Goal: Task Accomplishment & Management: Use online tool/utility

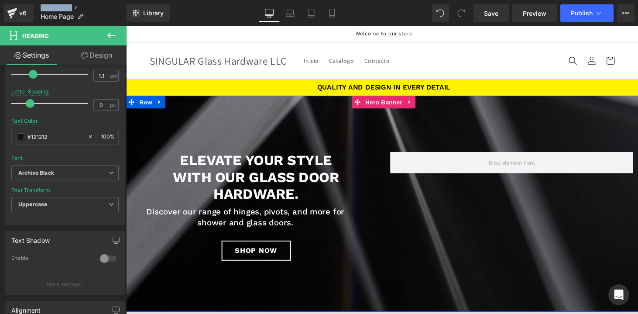
click at [241, 114] on div at bounding box center [390, 207] width 528 height 221
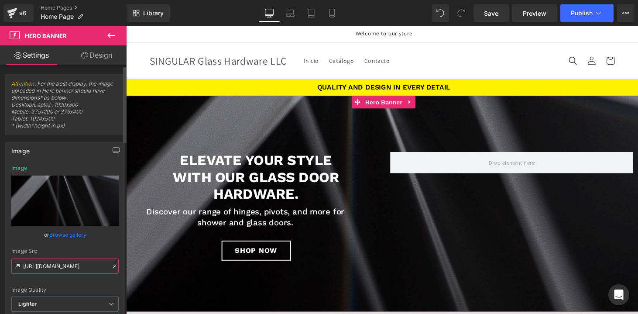
click at [66, 264] on input "[URL][DOMAIN_NAME]" at bounding box center [64, 266] width 107 height 15
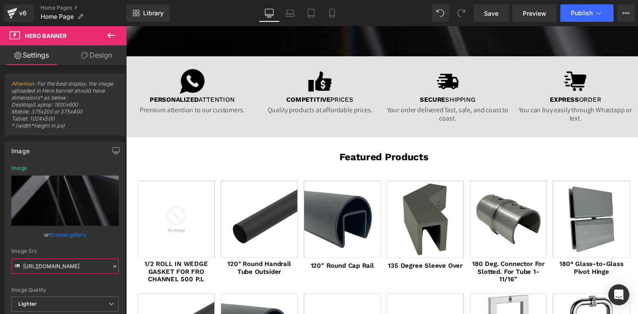
scroll to position [286, 0]
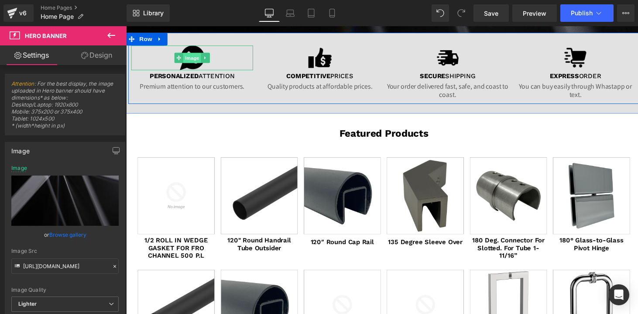
click at [187, 58] on span "Image" at bounding box center [194, 59] width 18 height 10
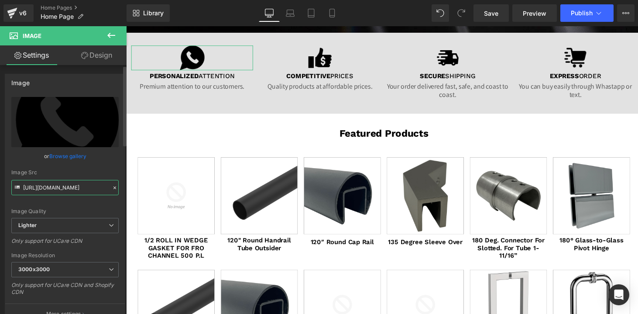
click at [70, 184] on input "[URL][DOMAIN_NAME]" at bounding box center [64, 187] width 107 height 15
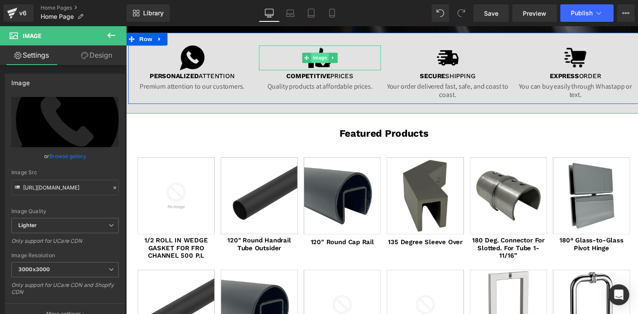
click at [324, 57] on span "Image" at bounding box center [325, 58] width 18 height 10
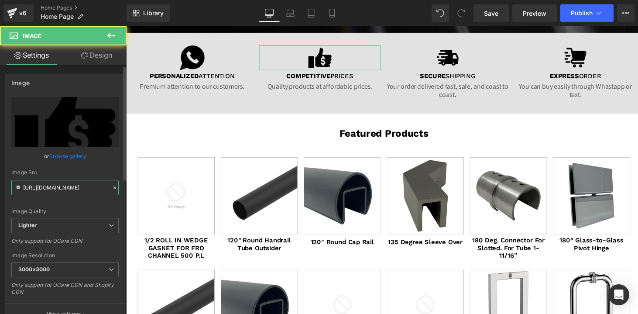
click at [57, 189] on input "[URL][DOMAIN_NAME]" at bounding box center [64, 187] width 107 height 15
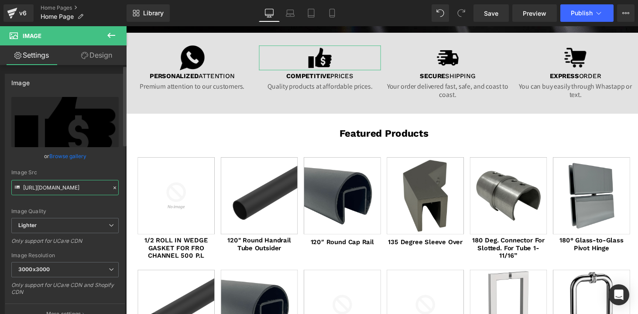
click at [57, 189] on input "[URL][DOMAIN_NAME]" at bounding box center [64, 187] width 107 height 15
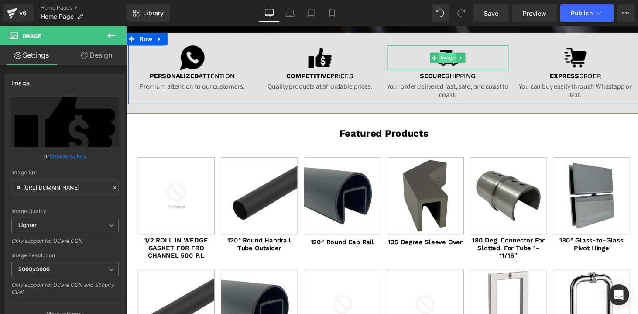
click at [456, 59] on span "Image" at bounding box center [456, 58] width 18 height 10
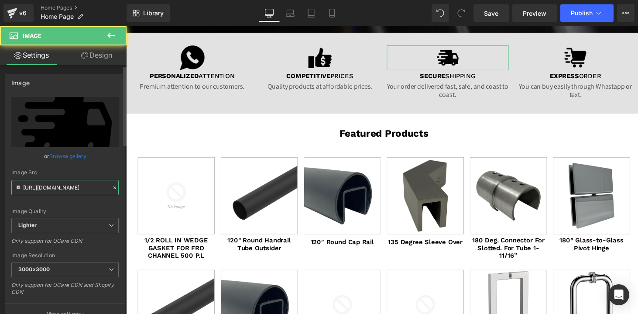
click at [40, 190] on input "[URL][DOMAIN_NAME]" at bounding box center [64, 187] width 107 height 15
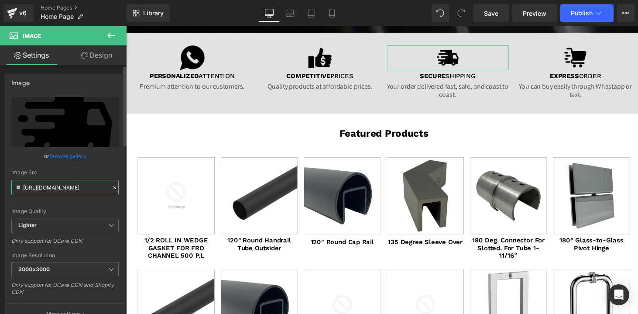
click at [40, 190] on input "[URL][DOMAIN_NAME]" at bounding box center [64, 187] width 107 height 15
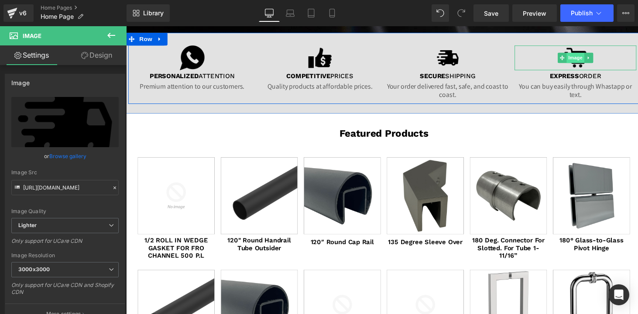
click at [579, 59] on span "Image" at bounding box center [587, 58] width 18 height 10
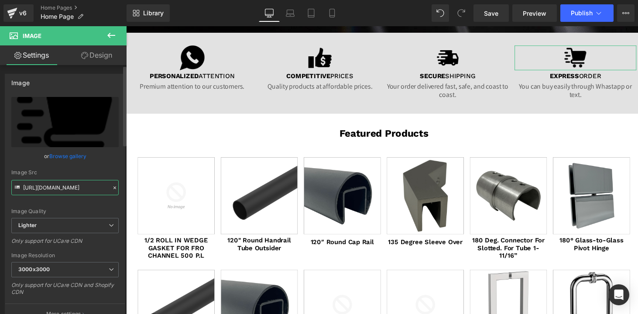
click at [50, 193] on input "[URL][DOMAIN_NAME]" at bounding box center [64, 187] width 107 height 15
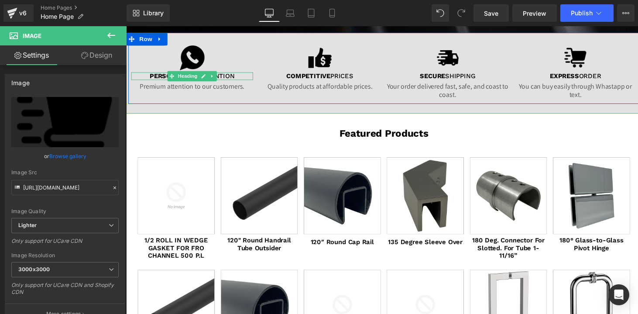
click at [163, 77] on span "Personalized" at bounding box center [176, 77] width 50 height 8
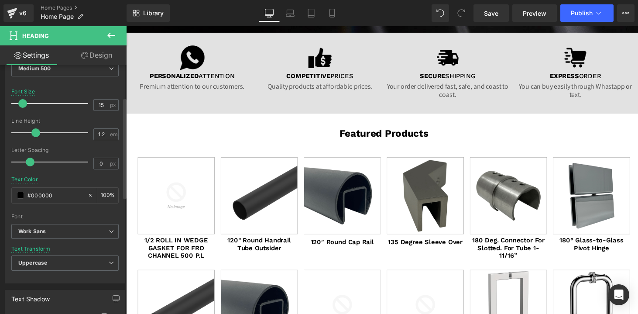
scroll to position [0, 0]
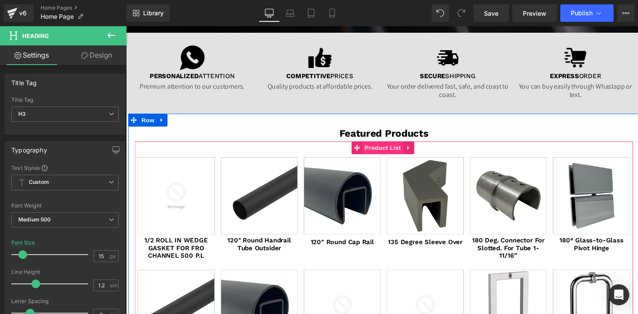
click at [376, 148] on span "Product List" at bounding box center [389, 150] width 41 height 13
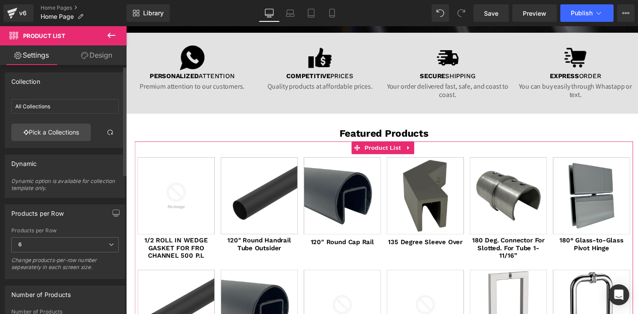
scroll to position [2, 0]
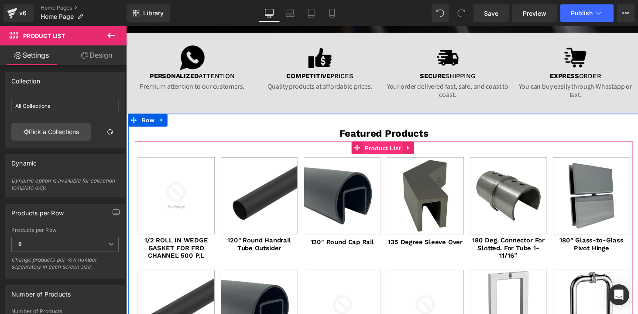
click at [376, 151] on span "Product List" at bounding box center [389, 151] width 41 height 13
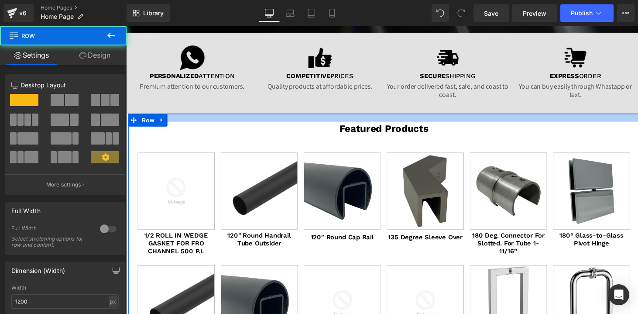
drag, startPoint x: 356, startPoint y: 126, endPoint x: 356, endPoint y: 121, distance: 4.8
click at [356, 121] on div at bounding box center [390, 120] width 524 height 8
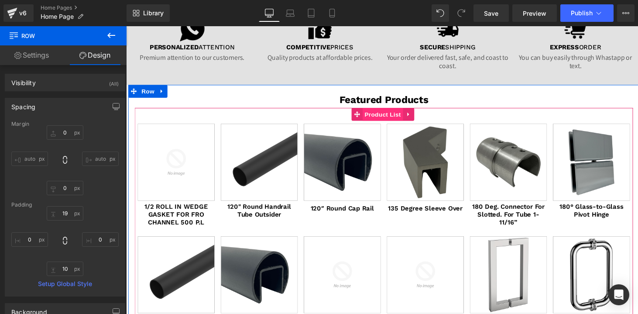
scroll to position [315, 0]
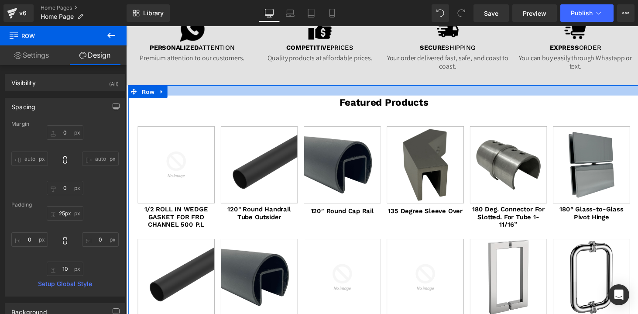
type input "26px"
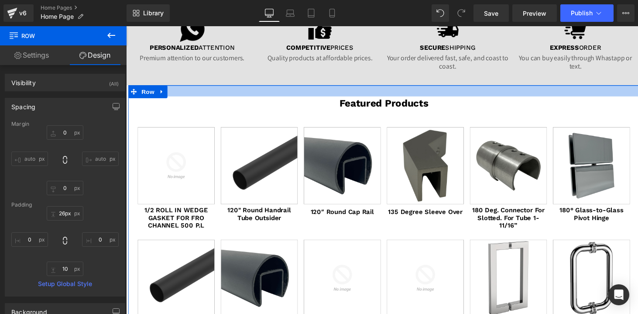
click at [389, 92] on div at bounding box center [390, 92] width 524 height 11
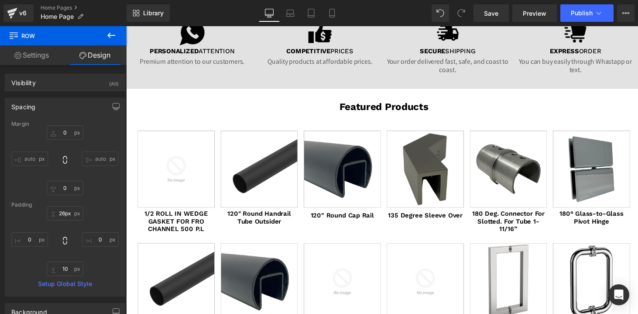
scroll to position [307, 0]
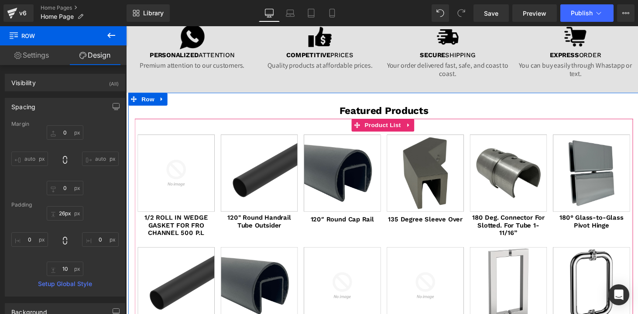
click at [307, 131] on div "Sale Off (P) Image 1/2 ROLL IN WEDGE GASKET FOR FRO CHANNEL 500 P.L (P) Title P…" at bounding box center [390, 245] width 511 height 248
click at [385, 127] on span "Product List" at bounding box center [389, 127] width 41 height 13
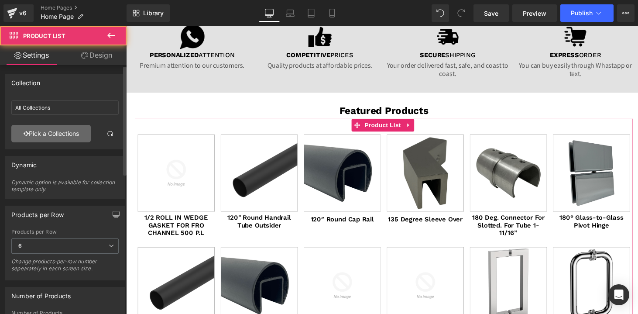
click at [40, 136] on link "Pick a Collections" at bounding box center [50, 133] width 79 height 17
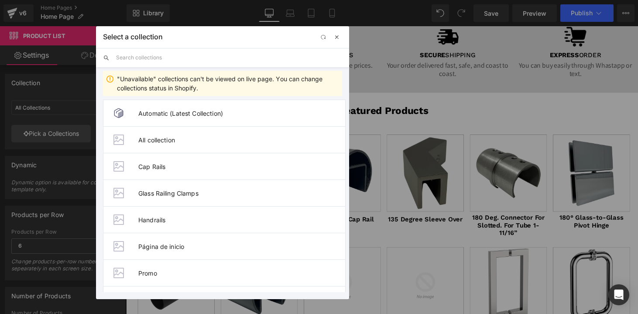
drag, startPoint x: 338, startPoint y: 38, endPoint x: 210, endPoint y: 0, distance: 134.0
click at [338, 38] on span "button" at bounding box center [337, 37] width 7 height 7
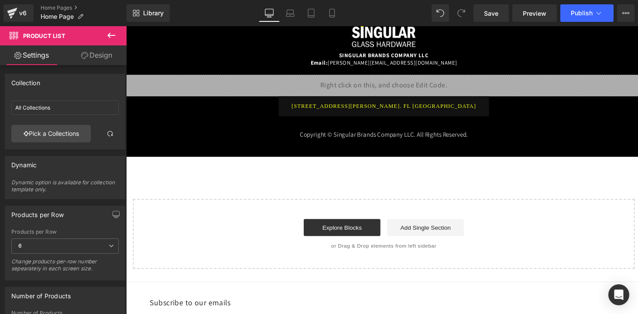
scroll to position [1179, 0]
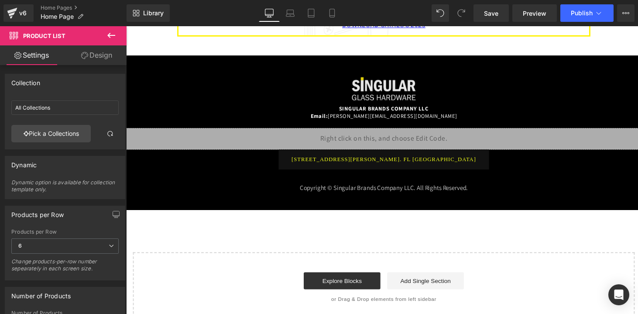
click at [368, 87] on img at bounding box center [391, 90] width 66 height 24
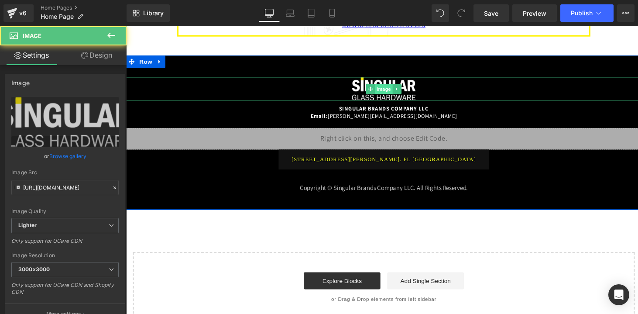
click at [383, 87] on span "Image" at bounding box center [390, 90] width 18 height 10
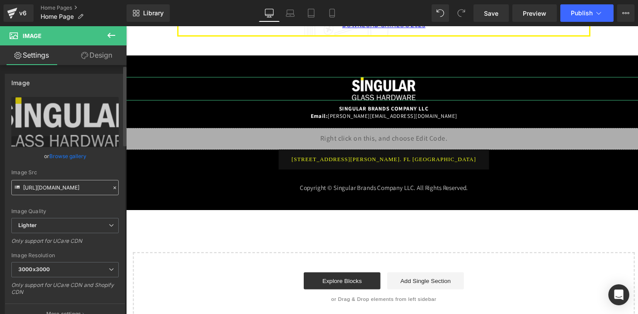
click at [48, 193] on input "[URL][DOMAIN_NAME]" at bounding box center [64, 187] width 107 height 15
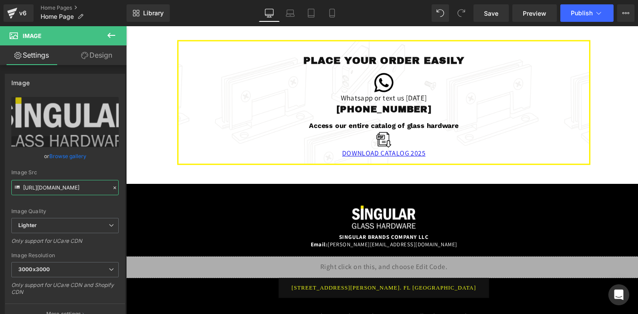
scroll to position [1099, 0]
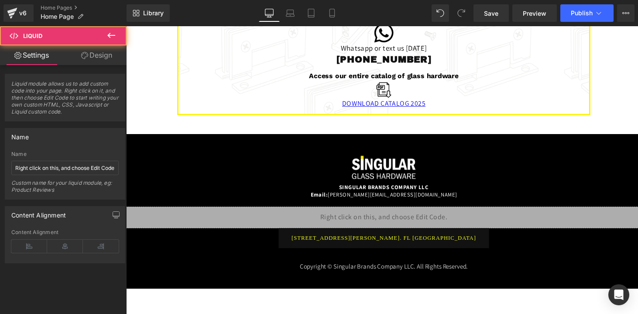
click at [352, 225] on div "Liquid" at bounding box center [390, 222] width 528 height 22
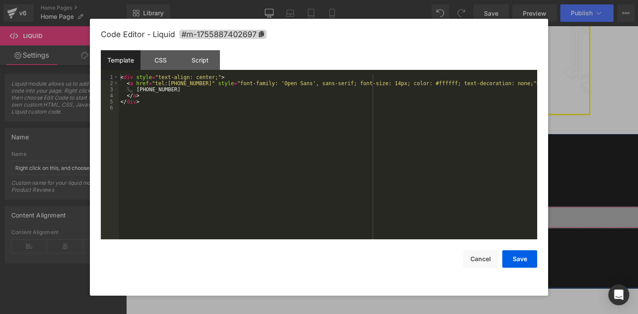
click at [399, 213] on div "Liquid" at bounding box center [390, 222] width 528 height 22
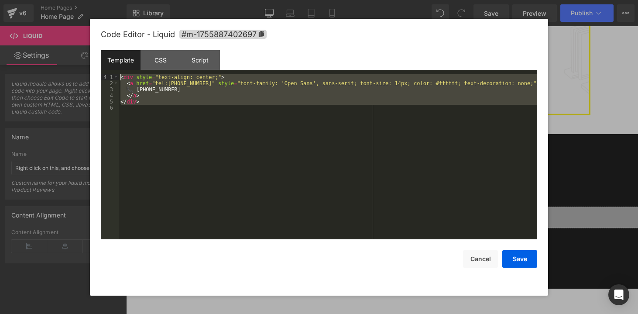
drag, startPoint x: 157, startPoint y: 113, endPoint x: 118, endPoint y: 66, distance: 60.8
click at [118, 66] on div "Template CSS Script Data 1 2 3 4 5 6 < div style = "text-align: center;" > < a …" at bounding box center [319, 144] width 437 height 189
click at [480, 259] on button "Cancel" at bounding box center [480, 258] width 35 height 17
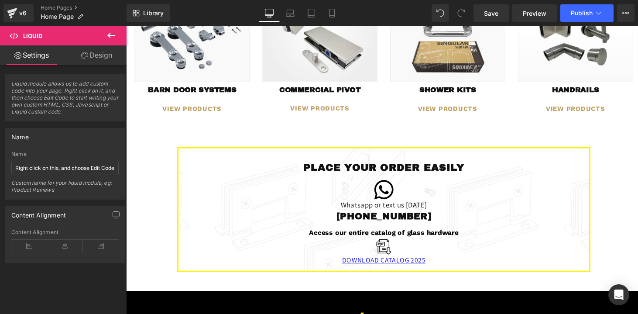
scroll to position [928, 0]
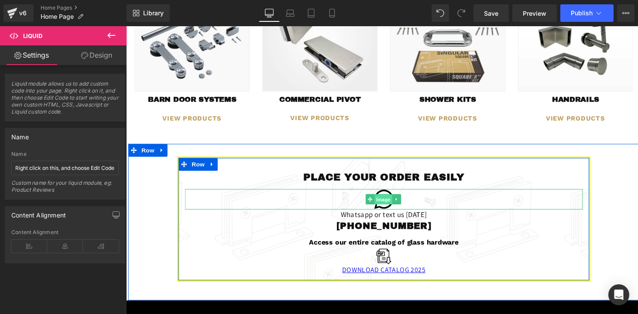
click at [384, 205] on span "Image" at bounding box center [390, 204] width 18 height 10
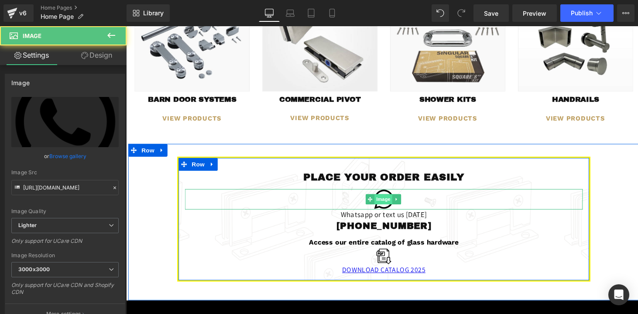
click at [385, 203] on span "Image" at bounding box center [390, 203] width 18 height 10
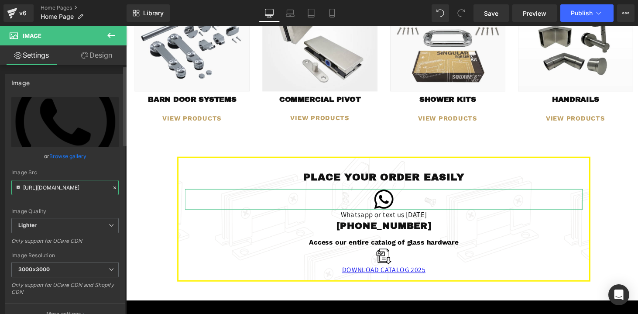
click at [62, 186] on input "[URL][DOMAIN_NAME]" at bounding box center [64, 187] width 107 height 15
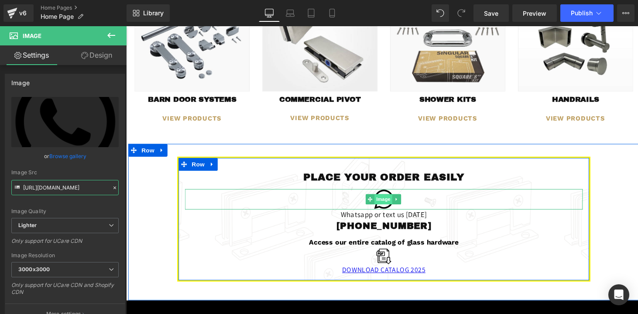
click at [386, 198] on span "Image" at bounding box center [390, 203] width 18 height 10
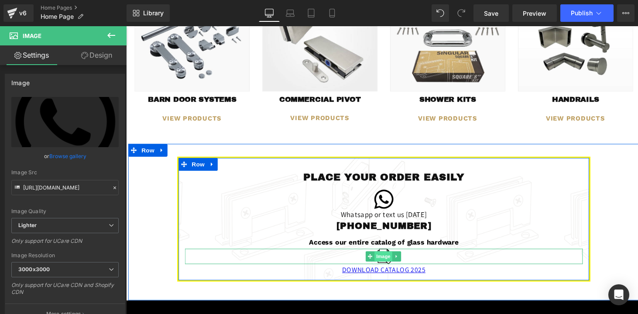
click at [389, 259] on span "Image" at bounding box center [390, 262] width 18 height 10
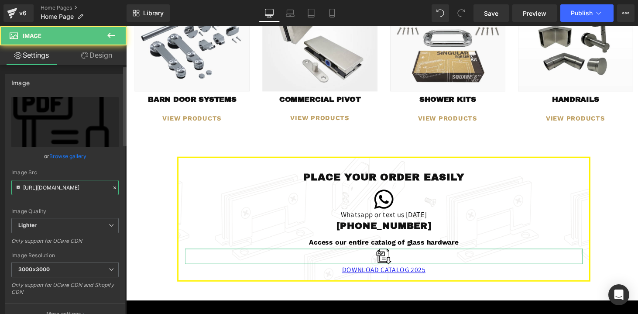
click at [38, 190] on input "[URL][DOMAIN_NAME]" at bounding box center [64, 187] width 107 height 15
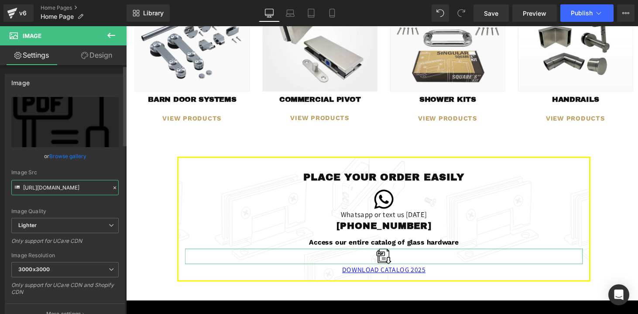
click at [38, 190] on input "[URL][DOMAIN_NAME]" at bounding box center [64, 187] width 107 height 15
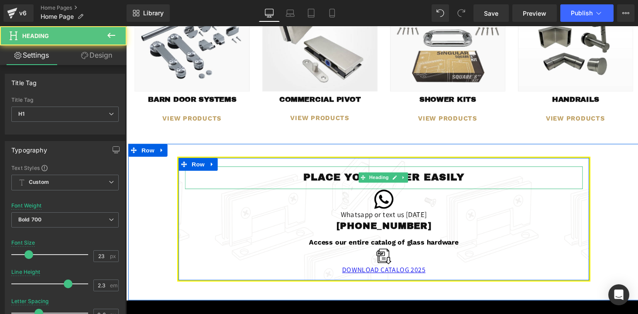
click at [328, 177] on h1 "PLACE YOUR ORDER EASILY" at bounding box center [390, 181] width 408 height 23
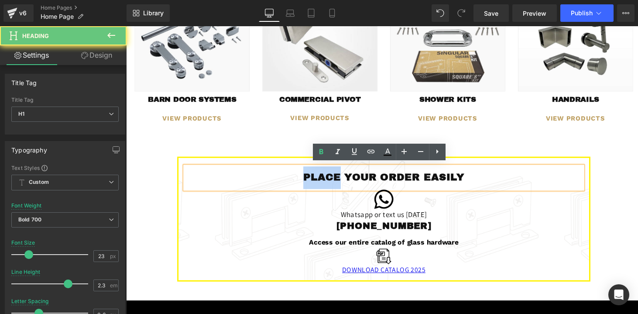
click at [328, 177] on h1 "PLACE YOUR ORDER EASILY" at bounding box center [390, 181] width 408 height 23
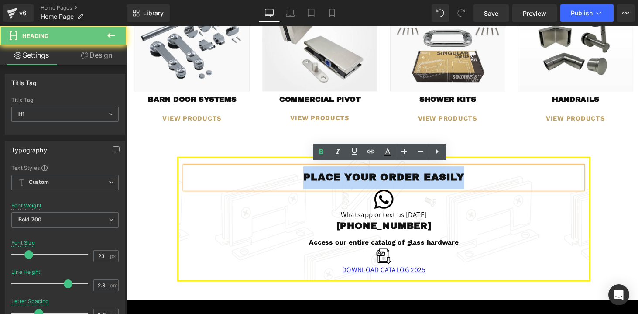
click at [328, 177] on h1 "PLACE YOUR ORDER EASILY" at bounding box center [390, 181] width 408 height 23
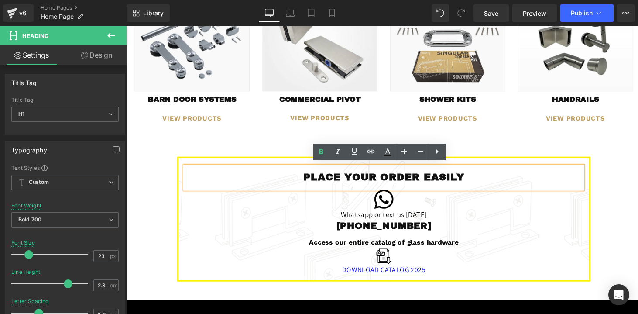
click at [188, 160] on div "PLACE YOUR ORDER EASILY Heading Image Whatsapp or text us [DATE] Text Block [PH…" at bounding box center [391, 224] width 424 height 128
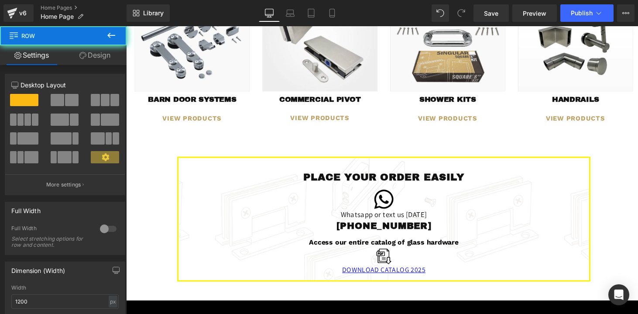
click at [189, 160] on div "PLACE YOUR ORDER EASILY Heading Image Whatsapp or text us [DATE] Text Block [PH…" at bounding box center [391, 224] width 424 height 128
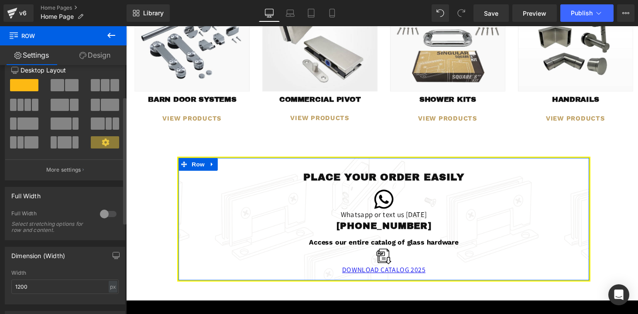
scroll to position [0, 0]
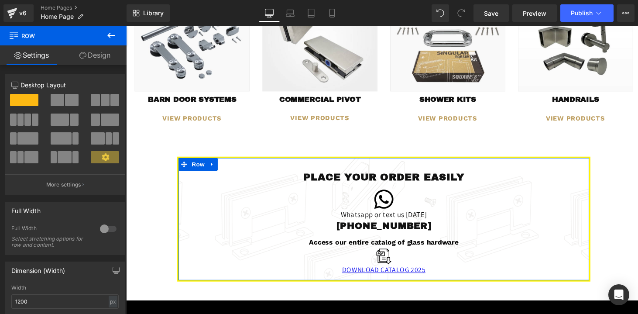
click at [104, 59] on link "Design" at bounding box center [94, 55] width 63 height 20
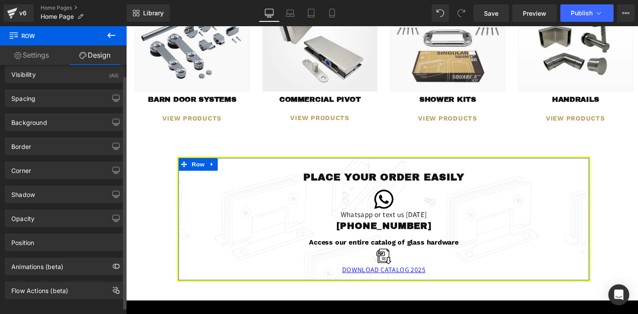
scroll to position [18, 0]
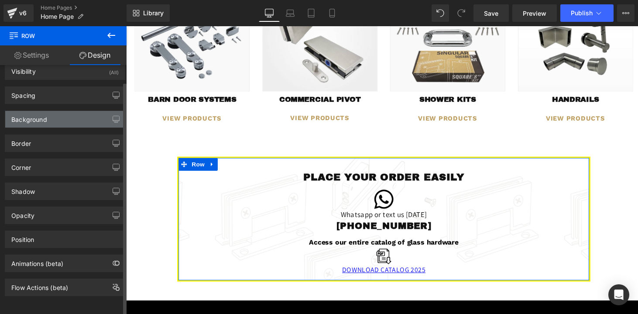
click at [67, 117] on div "Background" at bounding box center [65, 119] width 120 height 17
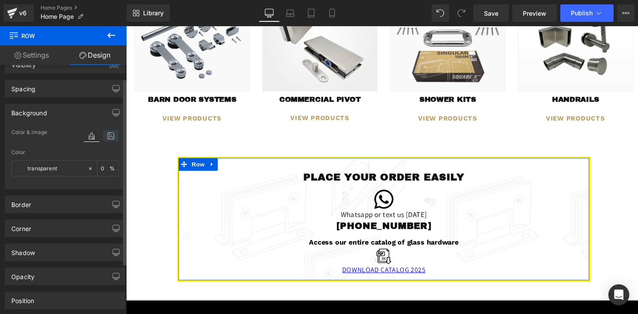
click at [105, 137] on icon at bounding box center [111, 135] width 16 height 11
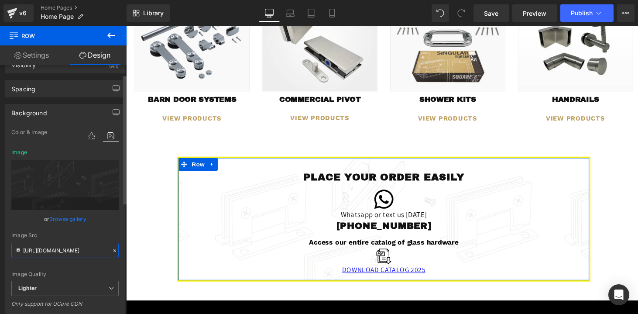
click at [61, 248] on input "[URL][DOMAIN_NAME]" at bounding box center [64, 250] width 107 height 15
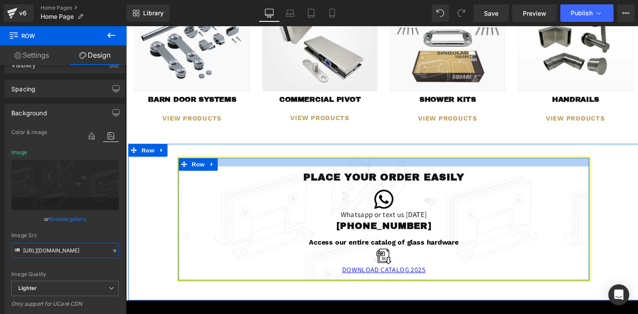
click at [247, 161] on div at bounding box center [390, 165] width 421 height 9
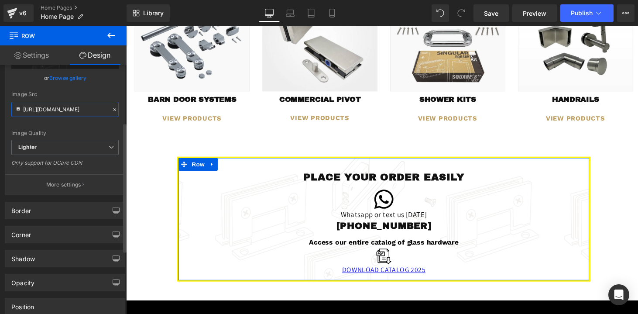
scroll to position [161, 0]
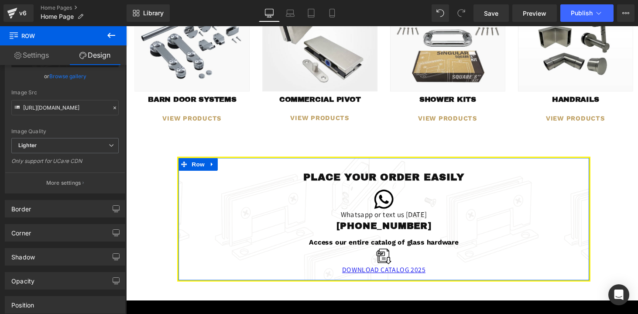
click at [34, 53] on link "Settings" at bounding box center [31, 55] width 63 height 20
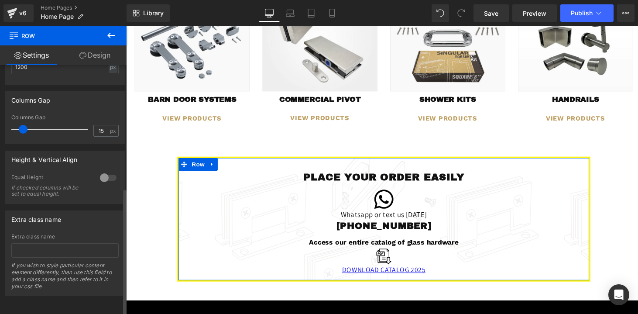
scroll to position [241, 0]
click at [93, 59] on link "Design" at bounding box center [94, 55] width 63 height 20
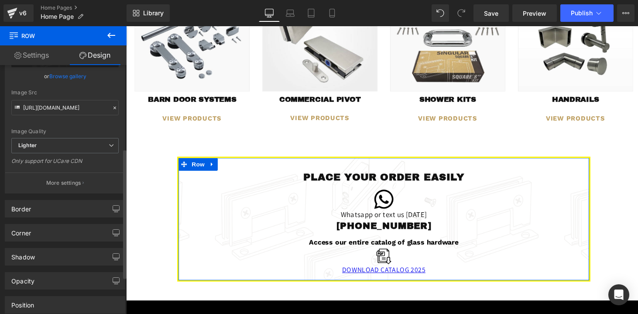
type input "100"
click at [35, 211] on div "Border" at bounding box center [65, 208] width 120 height 17
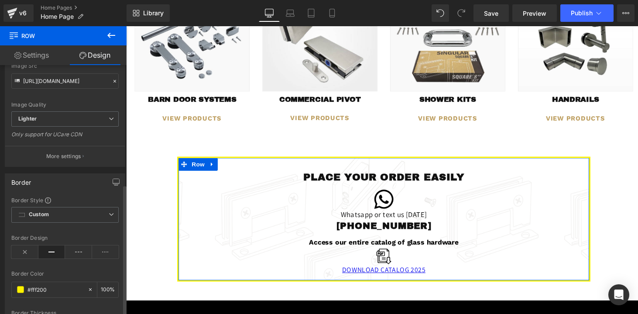
scroll to position [239, 0]
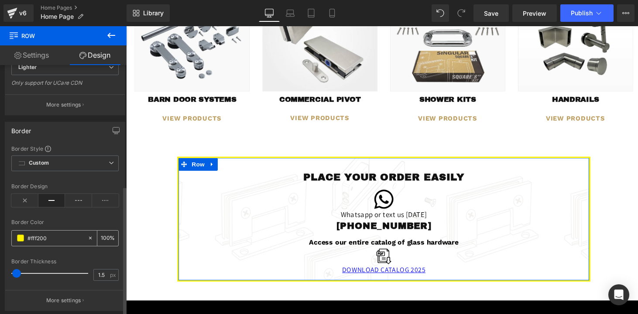
click at [58, 236] on input "#fff200" at bounding box center [56, 238] width 56 height 10
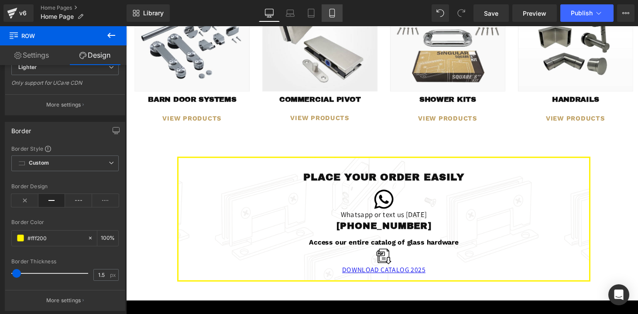
click at [333, 14] on icon at bounding box center [332, 13] width 9 height 9
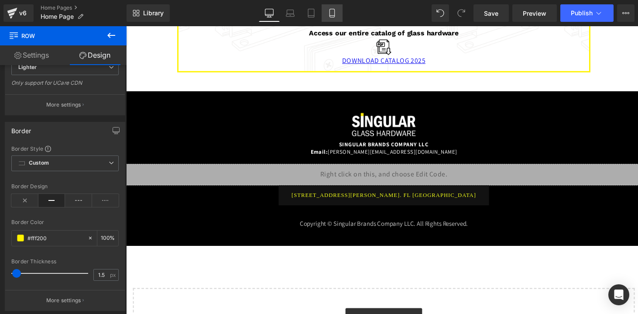
type input "100"
type input "2"
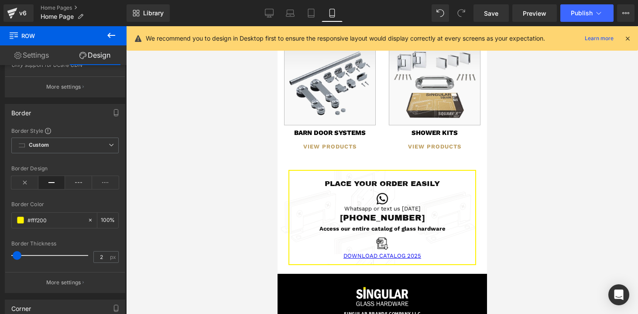
scroll to position [221, 0]
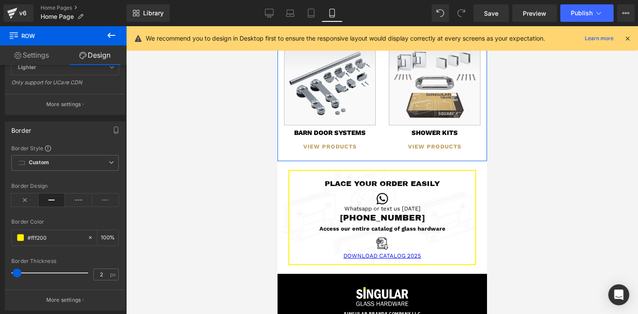
click at [383, 138] on div "Image SHOWER KITS Heading View Products Button" at bounding box center [434, 98] width 105 height 117
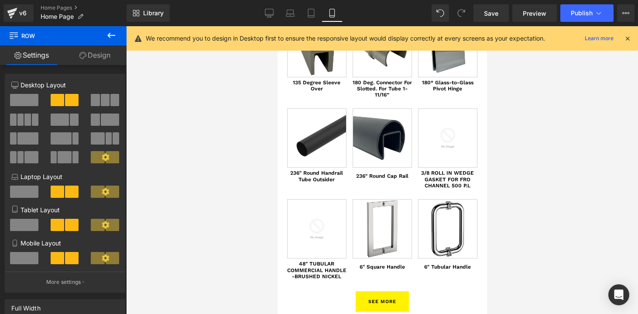
scroll to position [522, 0]
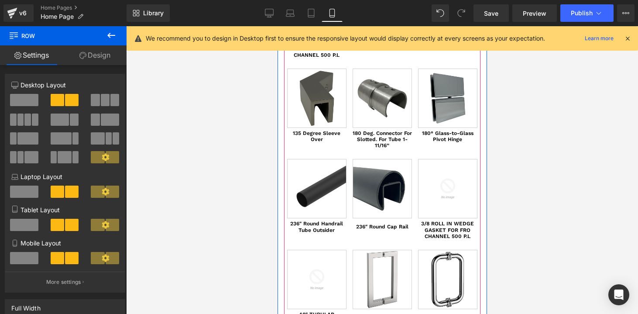
click at [411, 147] on div at bounding box center [382, 111] width 197 height 91
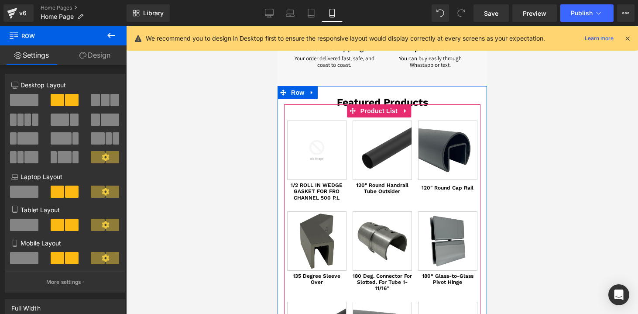
scroll to position [374, 0]
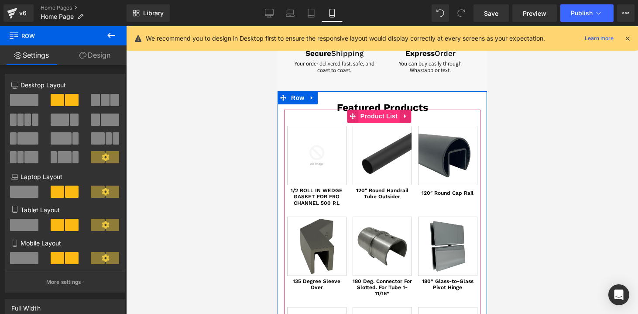
click at [375, 119] on span "Product List" at bounding box center [378, 116] width 41 height 13
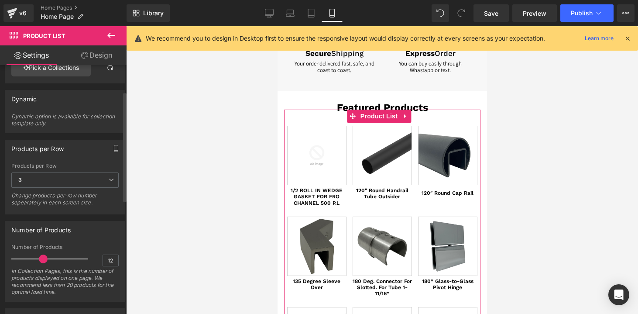
scroll to position [67, 0]
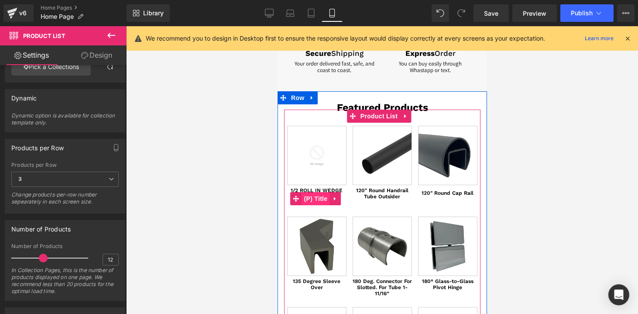
click at [308, 194] on span "(P) Title" at bounding box center [316, 198] width 28 height 13
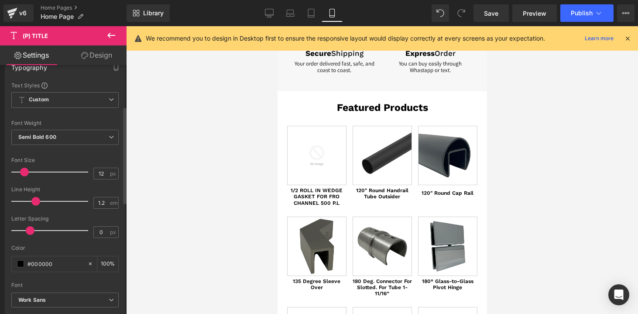
scroll to position [109, 0]
click at [626, 38] on icon at bounding box center [628, 38] width 8 height 8
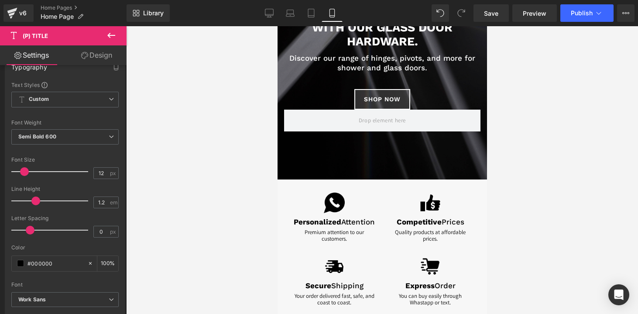
scroll to position [0, 0]
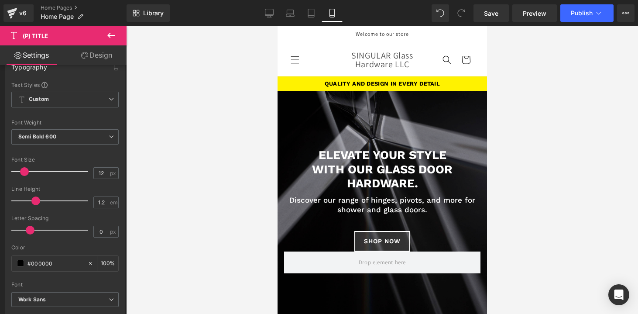
drag, startPoint x: 484, startPoint y: 109, endPoint x: 764, endPoint y: 62, distance: 283.9
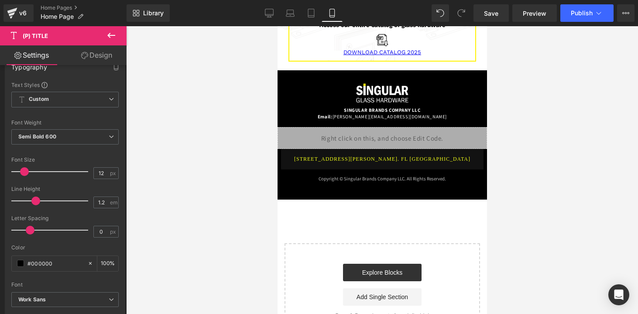
scroll to position [1295, 0]
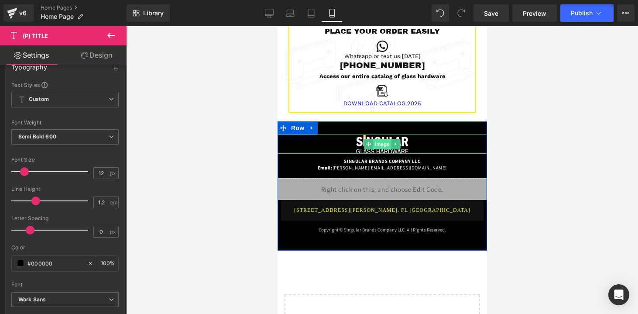
click at [385, 139] on span "Image" at bounding box center [382, 144] width 18 height 10
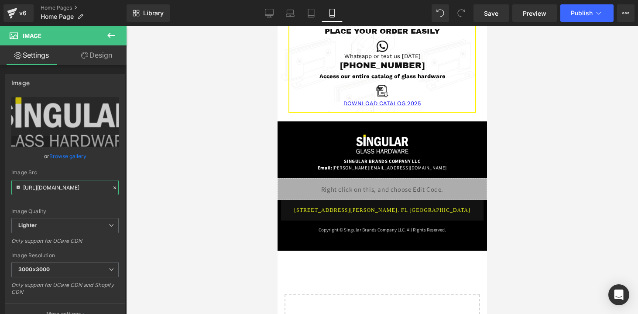
scroll to position [0, 255]
drag, startPoint x: 74, startPoint y: 188, endPoint x: 152, endPoint y: 186, distance: 78.2
click at [152, 186] on div "Image You are previewing how the will restyle your page. You can not edit Eleme…" at bounding box center [319, 164] width 638 height 329
click at [86, 190] on input "[URL][DOMAIN_NAME]" at bounding box center [64, 187] width 107 height 15
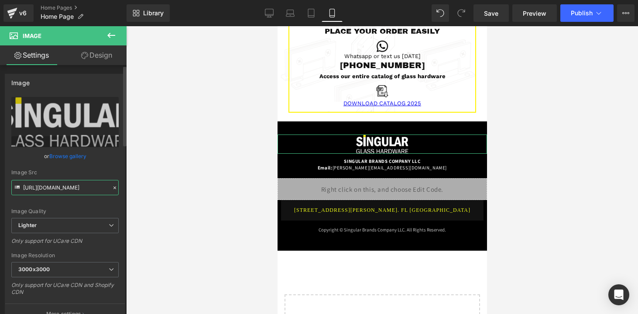
click at [86, 190] on input "[URL][DOMAIN_NAME]" at bounding box center [64, 187] width 107 height 15
click at [255, 14] on div "Library Mobile Desktop Laptop Tablet Mobile Save Preview Publish Scheduled Upgr…" at bounding box center [383, 12] width 512 height 17
click at [273, 14] on icon at bounding box center [269, 13] width 9 height 9
type input "150"
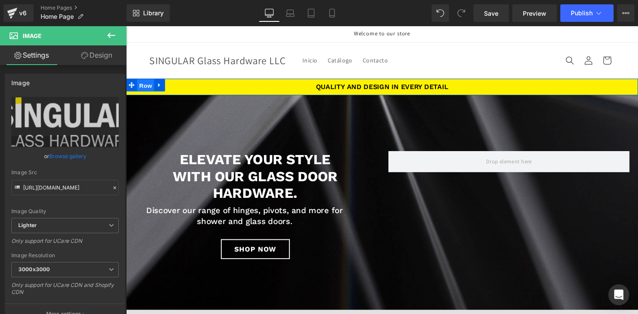
click at [146, 91] on span "Row" at bounding box center [146, 87] width 17 height 13
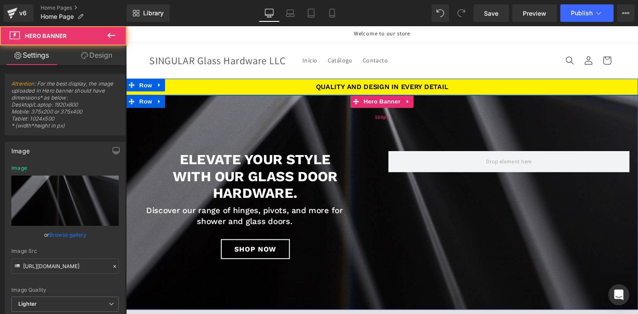
click at [244, 134] on div "100px" at bounding box center [390, 119] width 528 height 44
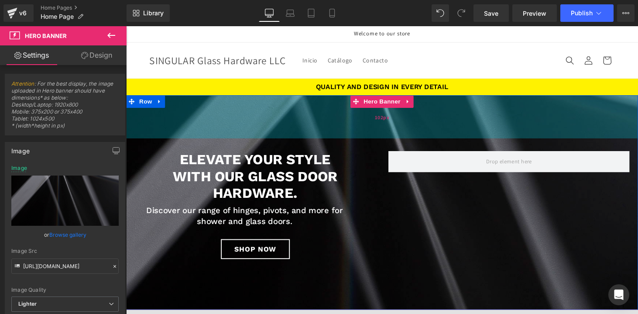
click at [163, 115] on div "102px" at bounding box center [390, 119] width 528 height 45
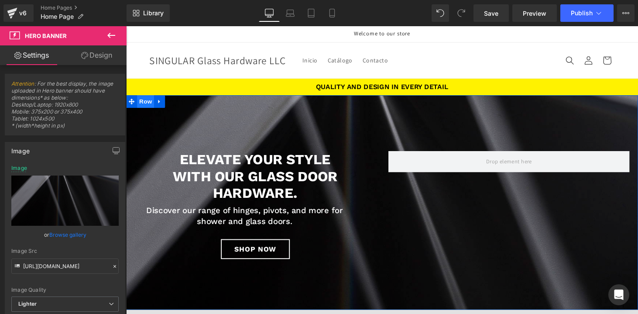
click at [145, 103] on span "Row" at bounding box center [146, 103] width 17 height 13
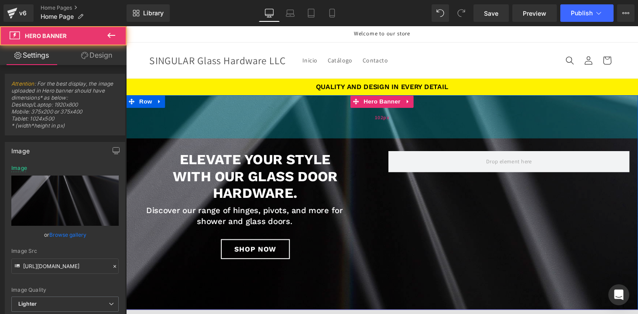
click at [209, 135] on div "102px" at bounding box center [390, 119] width 528 height 45
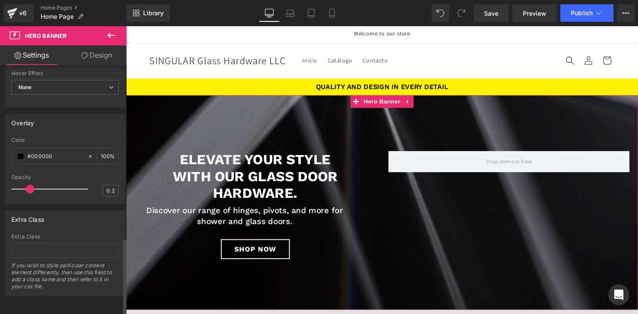
scroll to position [557, 0]
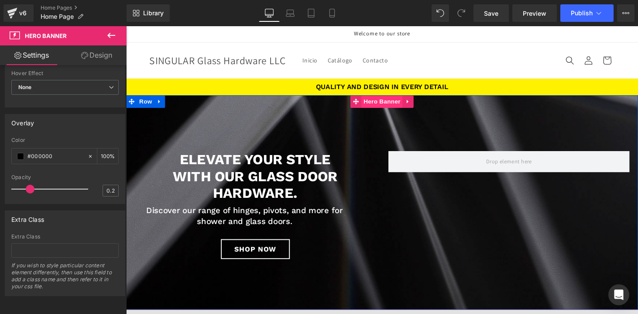
click at [384, 104] on span "Hero Banner" at bounding box center [390, 103] width 42 height 13
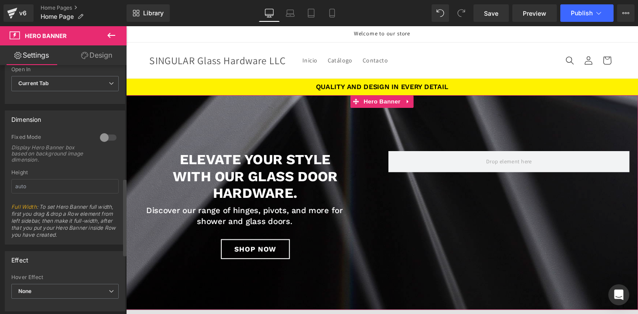
scroll to position [441, 0]
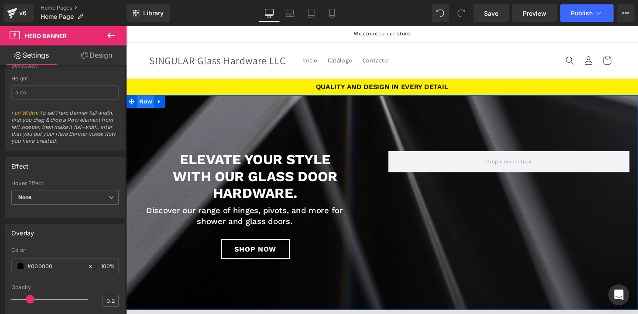
click at [144, 108] on span "Row" at bounding box center [146, 103] width 17 height 13
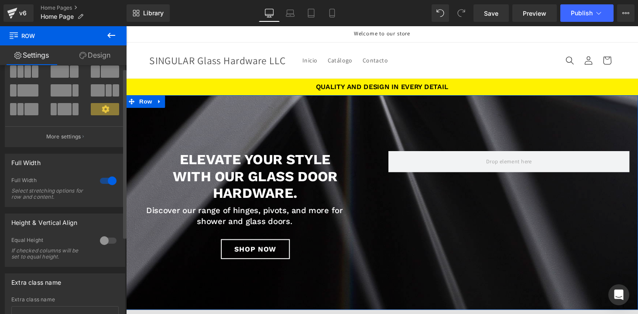
scroll to position [0, 0]
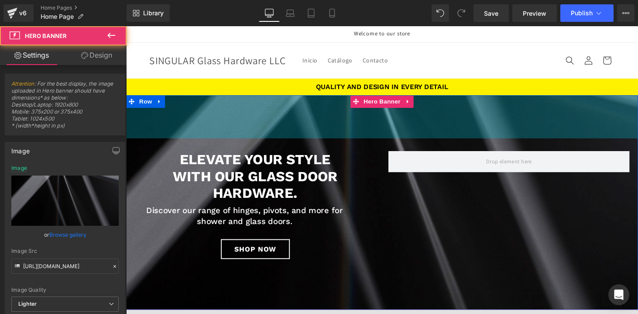
click at [240, 141] on div "Elevate your style with our Glass Door Hardware. Heading Discover our range of …" at bounding box center [390, 207] width 528 height 221
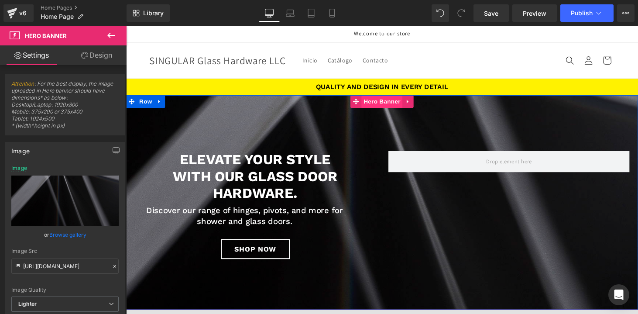
click at [379, 106] on span "Hero Banner" at bounding box center [390, 103] width 42 height 13
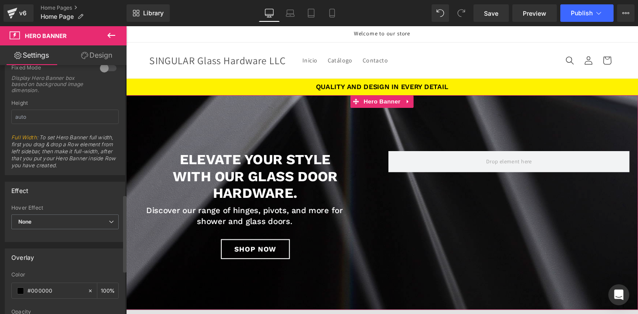
scroll to position [346, 0]
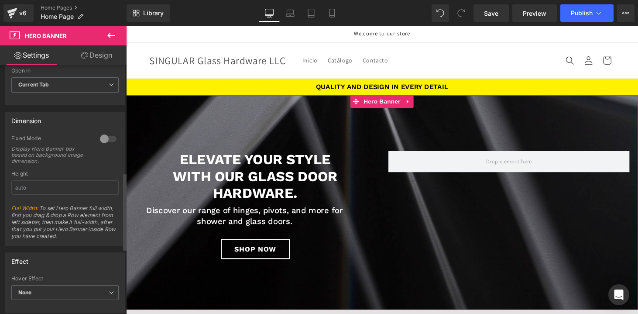
click at [109, 138] on div at bounding box center [108, 139] width 21 height 14
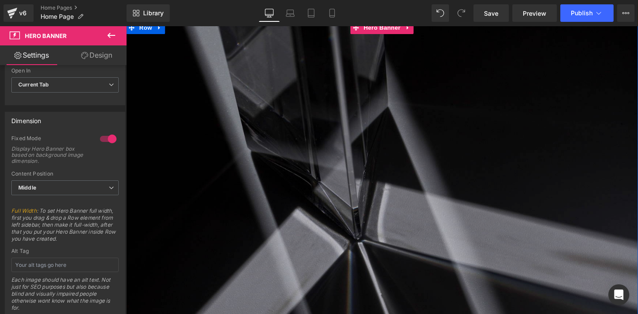
scroll to position [68, 0]
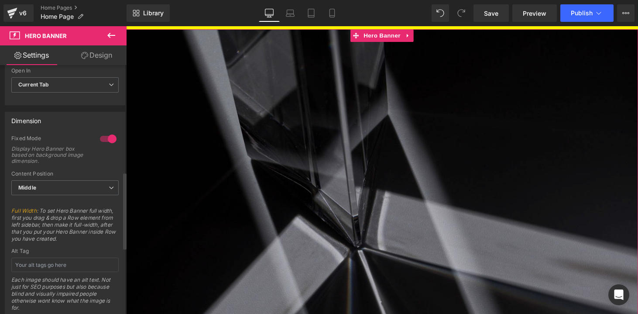
click at [103, 139] on div at bounding box center [108, 139] width 21 height 14
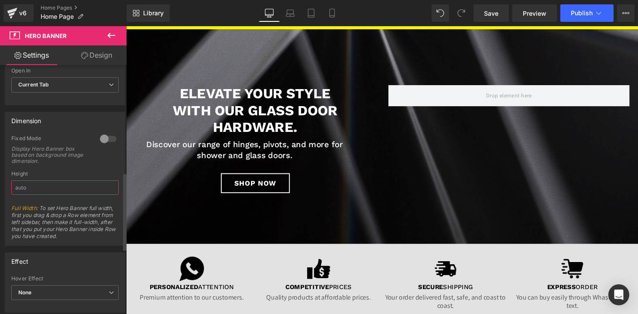
click at [49, 191] on input "text" at bounding box center [64, 187] width 107 height 14
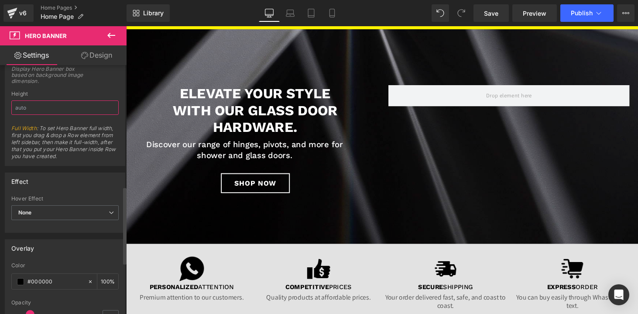
scroll to position [428, 0]
click at [69, 212] on span "None" at bounding box center [64, 210] width 107 height 15
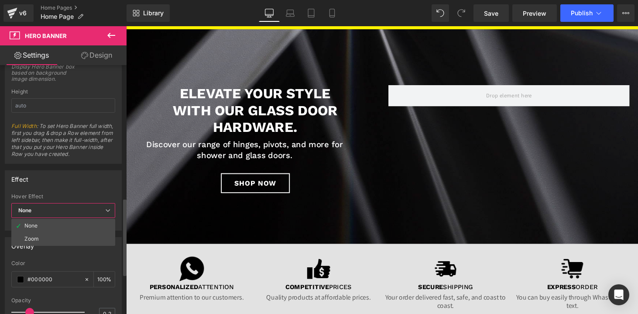
click at [69, 212] on span "None" at bounding box center [63, 210] width 104 height 15
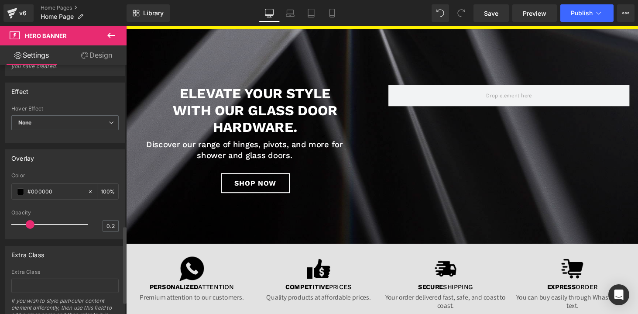
scroll to position [517, 0]
click at [48, 124] on span "None" at bounding box center [64, 121] width 107 height 15
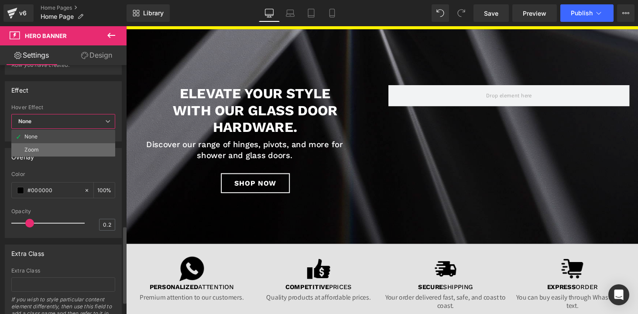
click at [51, 148] on li "Zoom" at bounding box center [63, 149] width 104 height 13
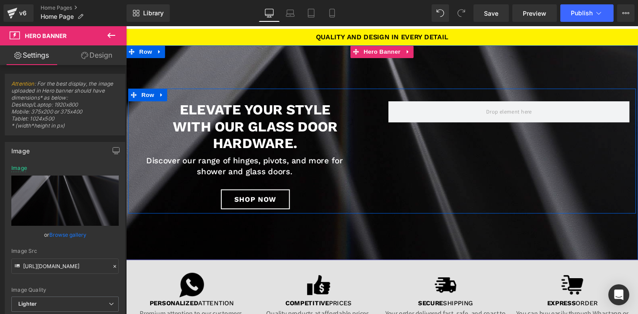
scroll to position [51, 0]
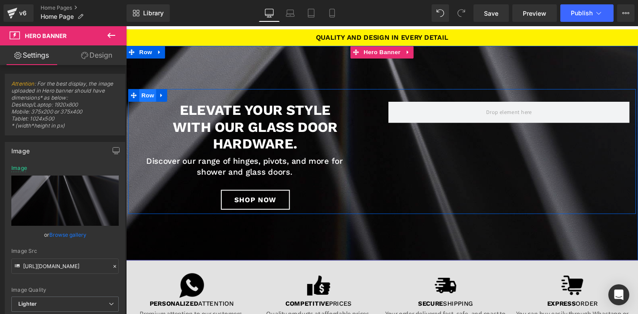
click at [146, 100] on span "Row" at bounding box center [148, 97] width 17 height 13
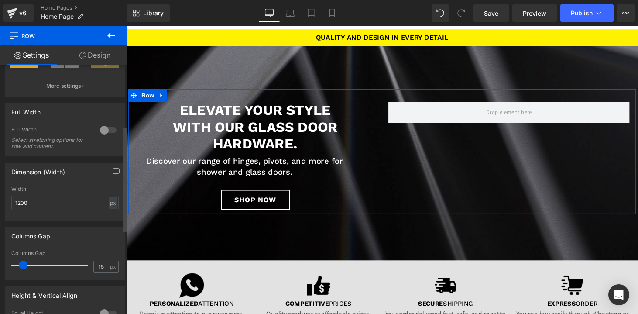
scroll to position [197, 0]
click at [101, 203] on input "1200" at bounding box center [64, 202] width 107 height 14
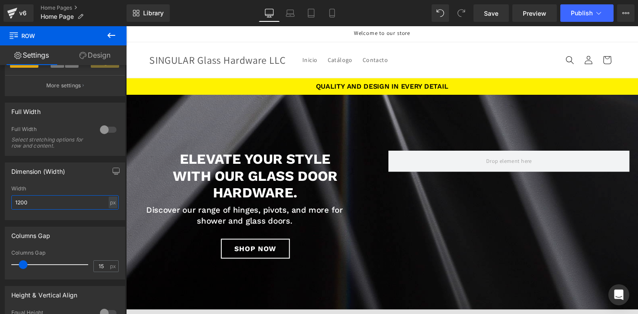
scroll to position [0, 0]
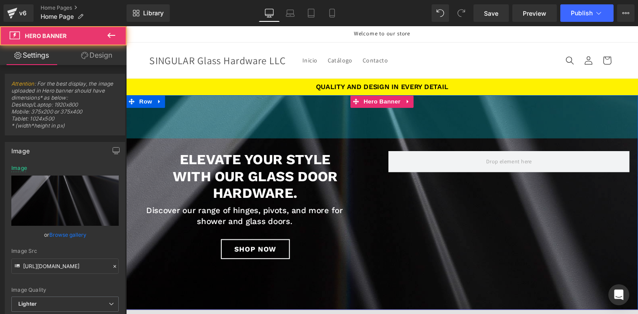
click at [396, 125] on div "Elevate your style with our Glass Door Hardware. Heading Discover our range of …" at bounding box center [390, 207] width 528 height 221
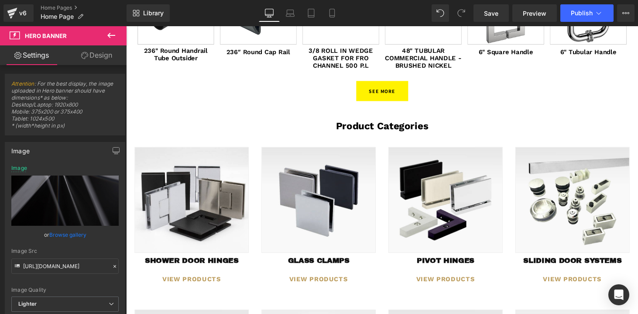
scroll to position [769, 0]
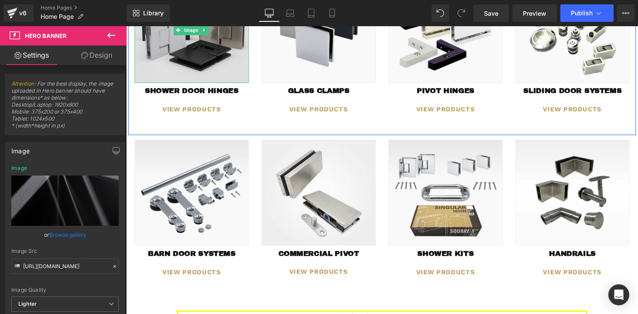
click at [201, 65] on img at bounding box center [194, 30] width 118 height 109
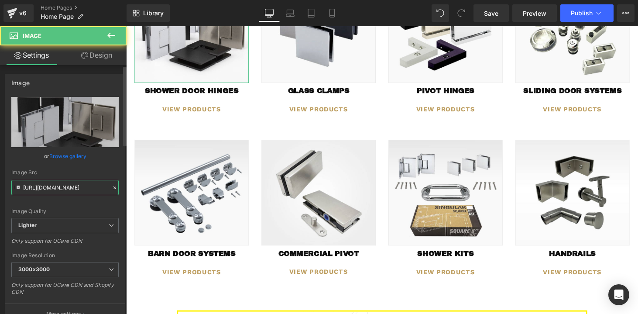
click at [84, 186] on input "[URL][DOMAIN_NAME]" at bounding box center [64, 187] width 107 height 15
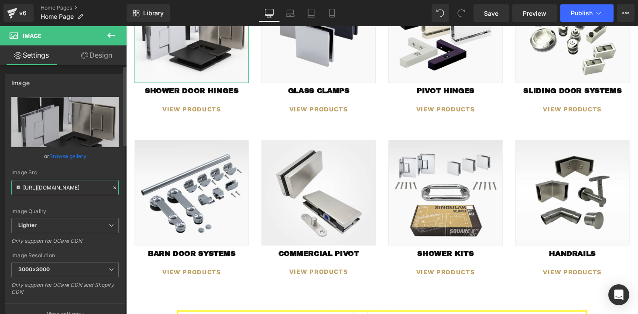
click at [84, 186] on input "[URL][DOMAIN_NAME]" at bounding box center [64, 187] width 107 height 15
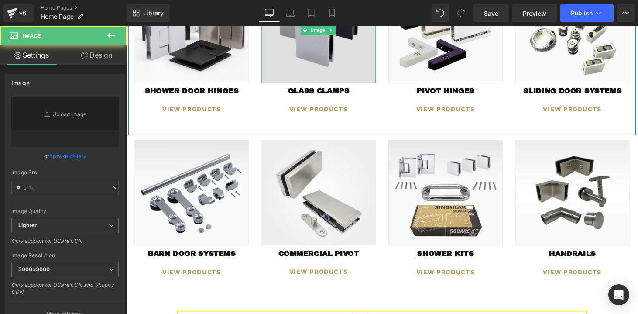
click at [313, 77] on img at bounding box center [325, 30] width 118 height 109
type input "[URL][DOMAIN_NAME]"
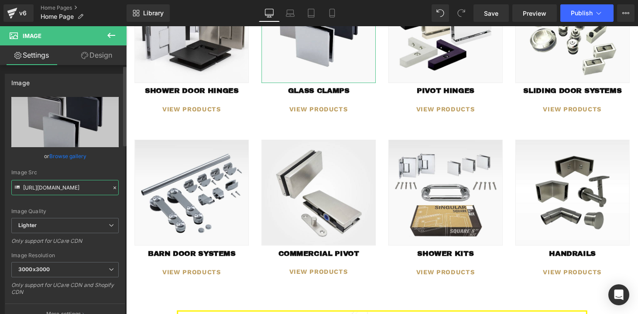
click at [69, 193] on input "[URL][DOMAIN_NAME]" at bounding box center [64, 187] width 107 height 15
click at [68, 191] on input "[URL][DOMAIN_NAME]" at bounding box center [64, 187] width 107 height 15
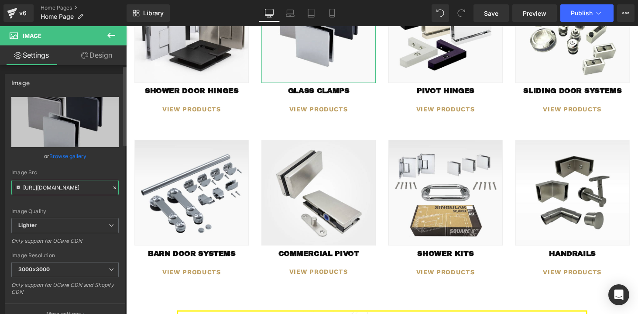
click at [68, 191] on input "[URL][DOMAIN_NAME]" at bounding box center [64, 187] width 107 height 15
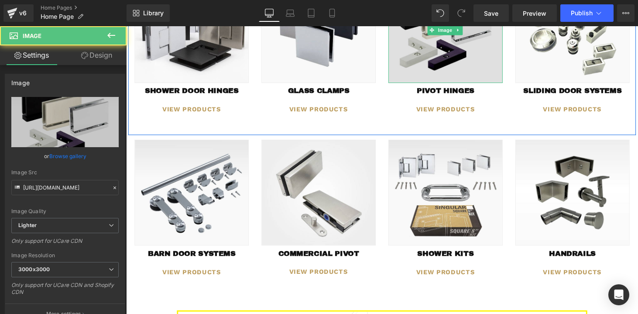
click at [467, 68] on img at bounding box center [456, 30] width 118 height 109
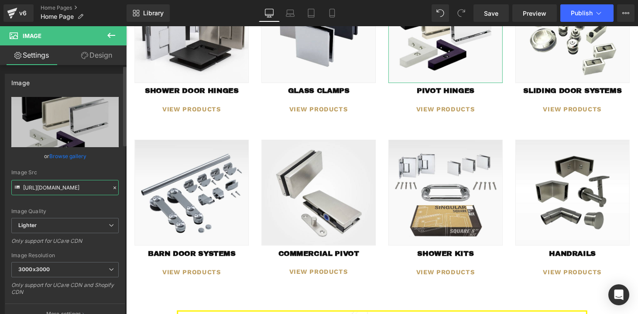
click at [60, 187] on input "[URL][DOMAIN_NAME]" at bounding box center [64, 187] width 107 height 15
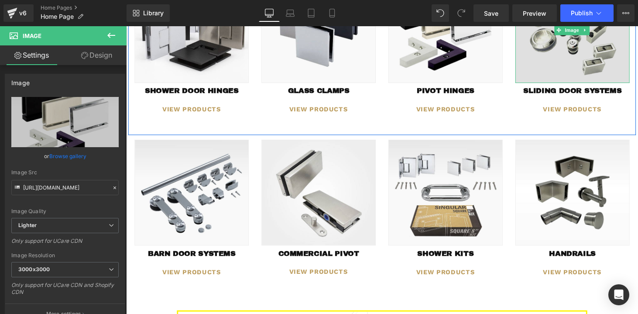
click at [607, 64] on img at bounding box center [587, 30] width 118 height 109
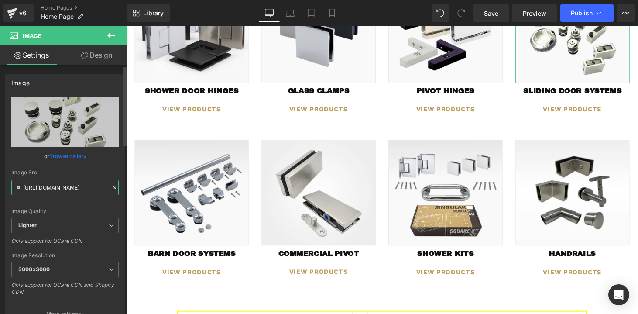
click at [50, 192] on input "[URL][DOMAIN_NAME]" at bounding box center [64, 187] width 107 height 15
click at [182, 199] on span at bounding box center [180, 198] width 9 height 10
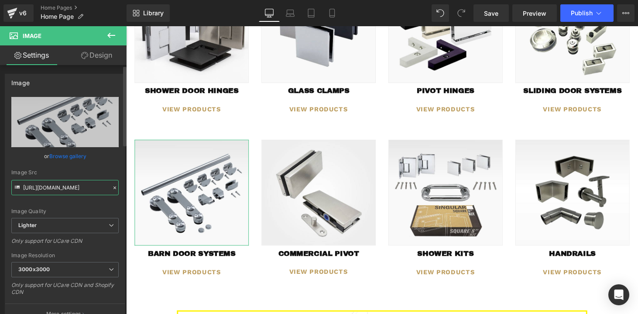
click at [60, 187] on input "[URL][DOMAIN_NAME]" at bounding box center [64, 187] width 107 height 15
click at [60, 188] on input "[URL][DOMAIN_NAME]" at bounding box center [64, 187] width 107 height 15
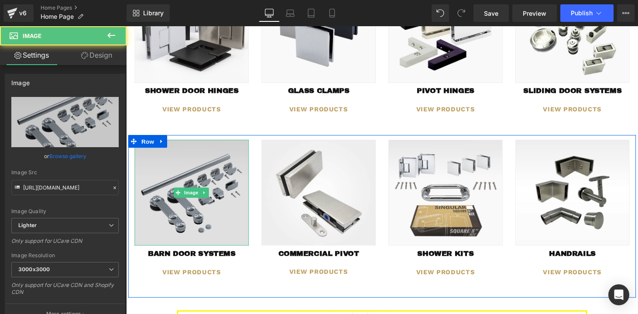
click at [189, 185] on img at bounding box center [194, 197] width 118 height 109
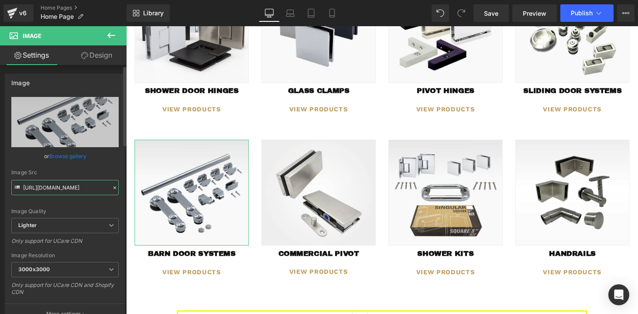
click at [70, 189] on input "[URL][DOMAIN_NAME]" at bounding box center [64, 187] width 107 height 15
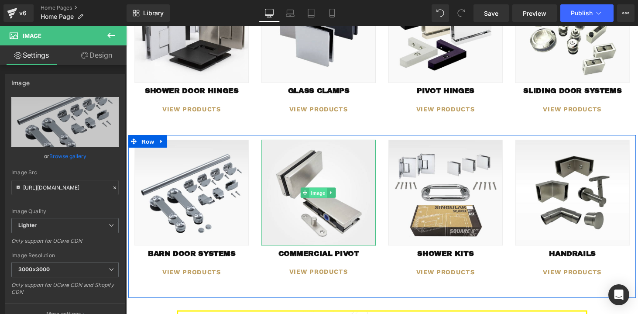
click at [321, 195] on span "Image" at bounding box center [325, 198] width 18 height 10
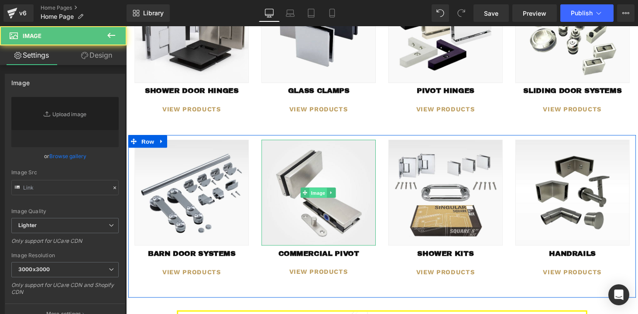
type input "[URL][DOMAIN_NAME]"
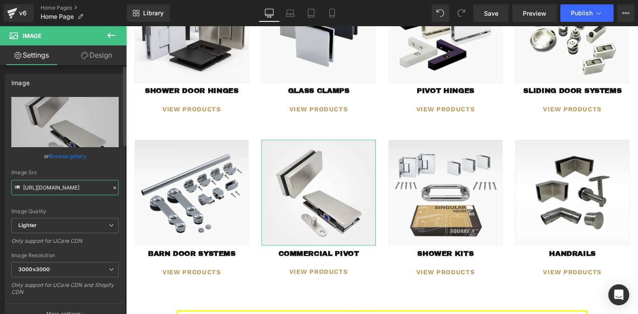
click at [69, 186] on input "[URL][DOMAIN_NAME]" at bounding box center [64, 187] width 107 height 15
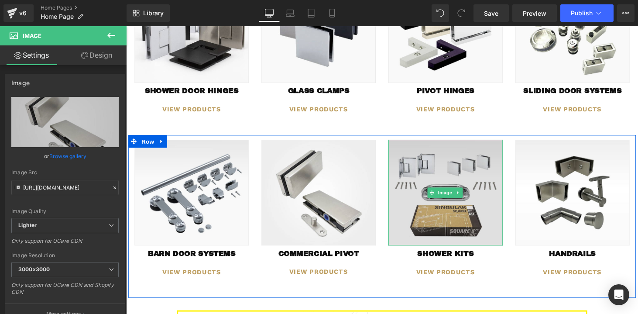
click at [460, 231] on img at bounding box center [456, 197] width 118 height 109
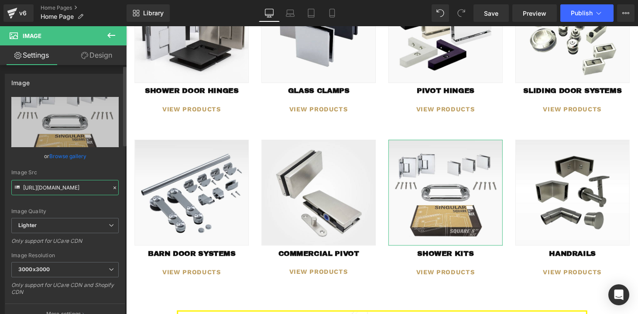
click at [30, 186] on input "[URL][DOMAIN_NAME]" at bounding box center [64, 187] width 107 height 15
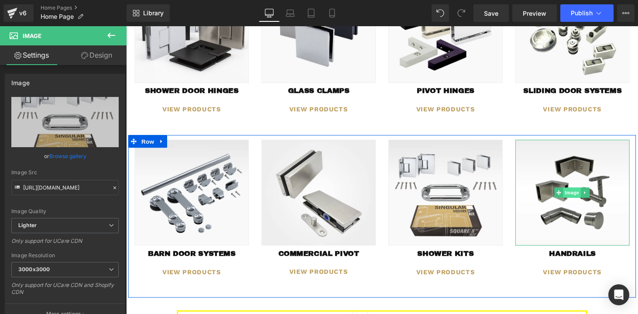
click at [578, 200] on span "Image" at bounding box center [587, 198] width 18 height 10
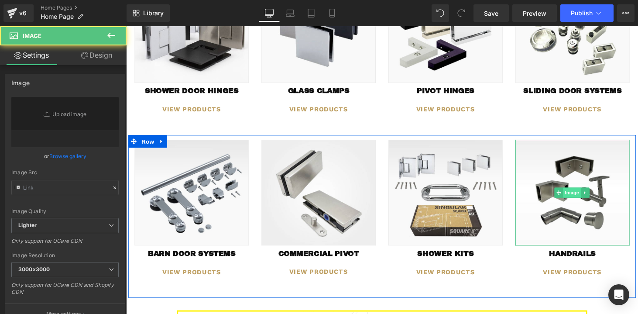
type input "[URL][DOMAIN_NAME]"
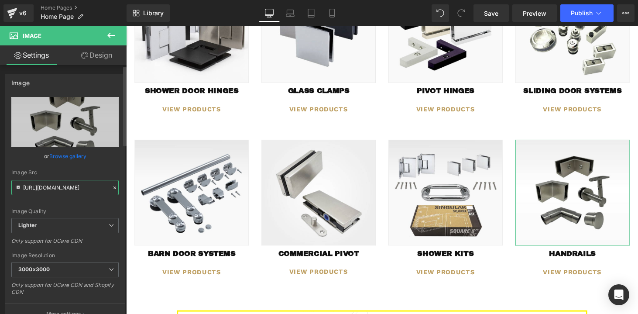
click at [70, 188] on input "[URL][DOMAIN_NAME]" at bounding box center [64, 187] width 107 height 15
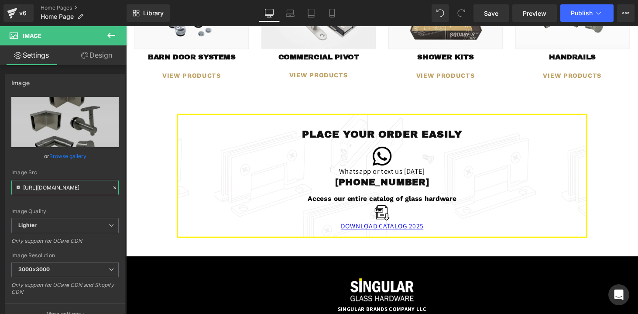
scroll to position [1014, 0]
